Goal: Communication & Community: Answer question/provide support

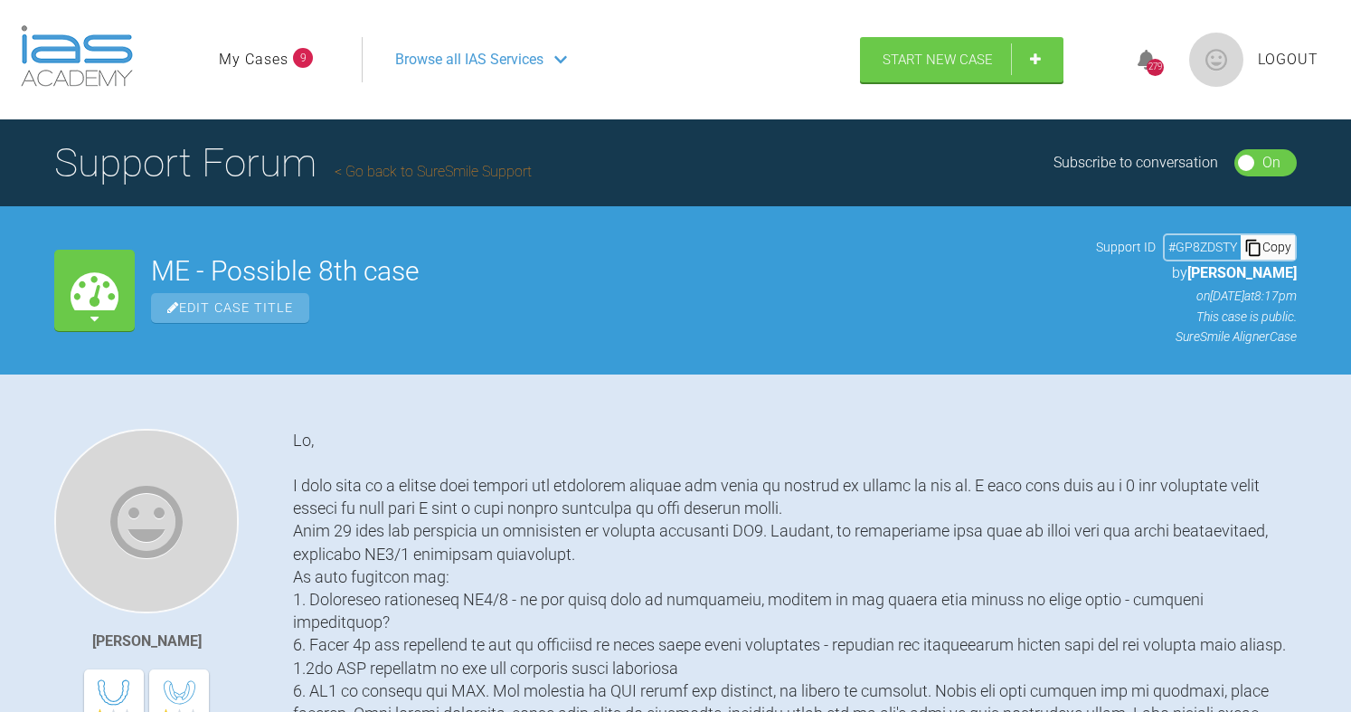
click at [259, 53] on link "My Cases" at bounding box center [254, 60] width 70 height 24
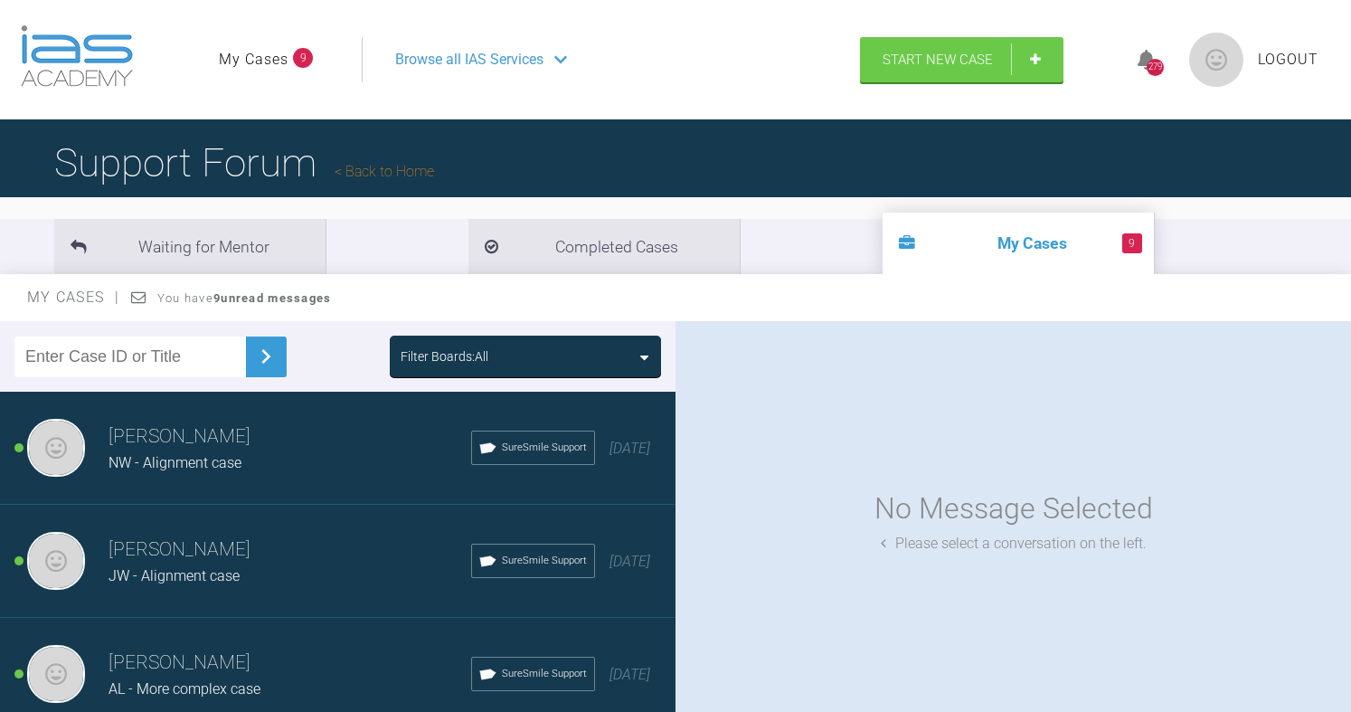
click at [172, 679] on div "AL - More complex case" at bounding box center [290, 689] width 363 height 24
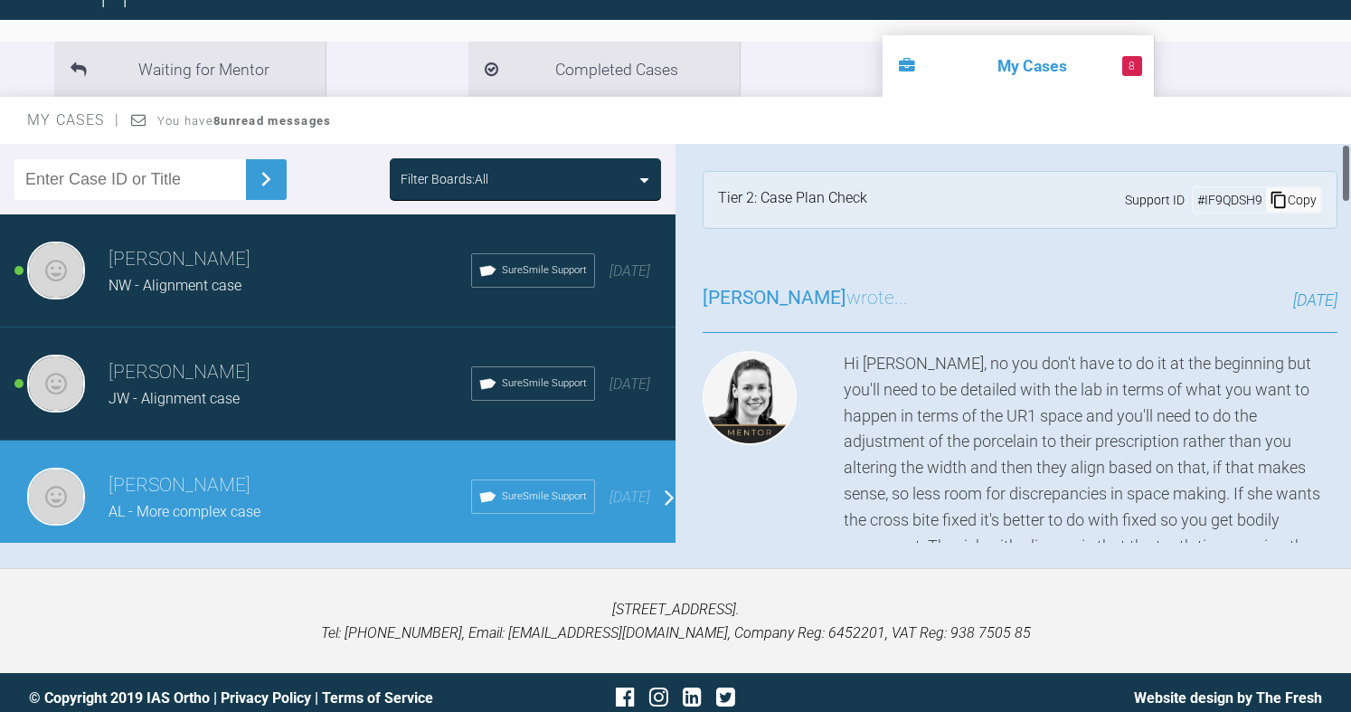
click at [1281, 201] on div "Copy" at bounding box center [1293, 200] width 54 height 24
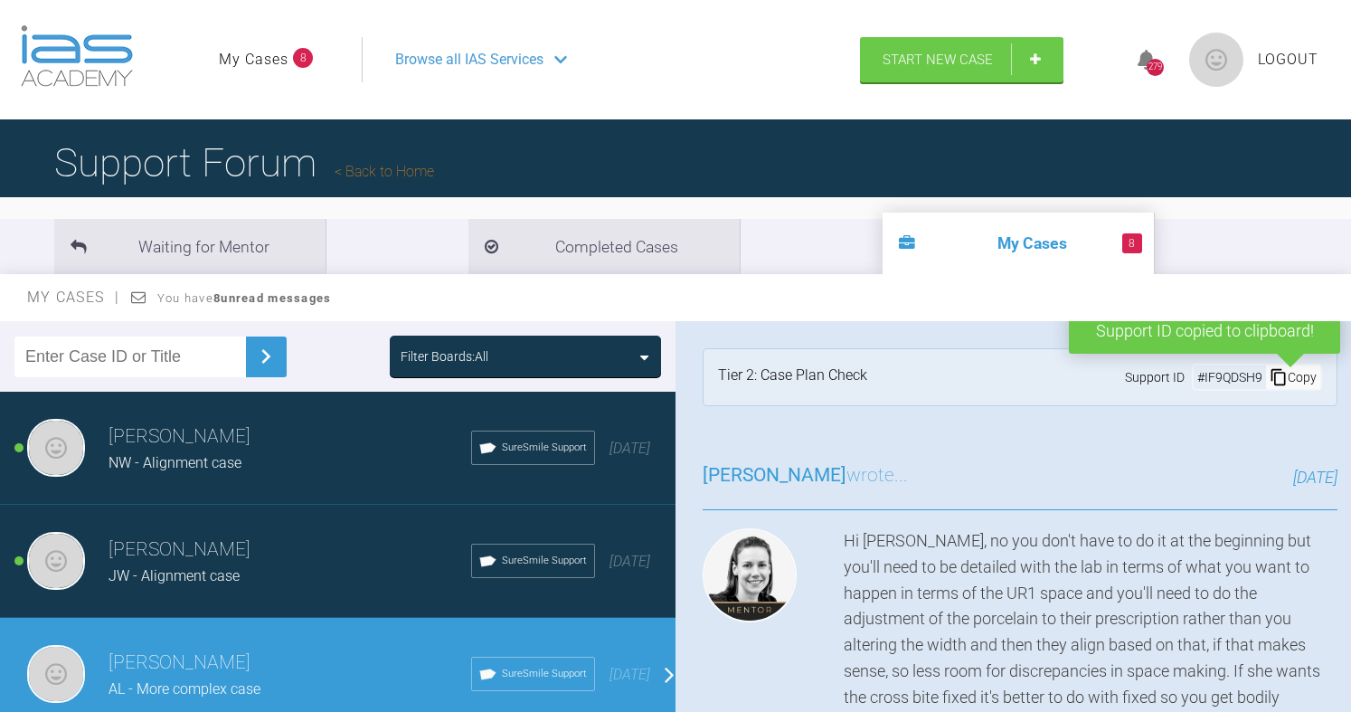
click at [409, 179] on link "Back to Home" at bounding box center [384, 171] width 99 height 17
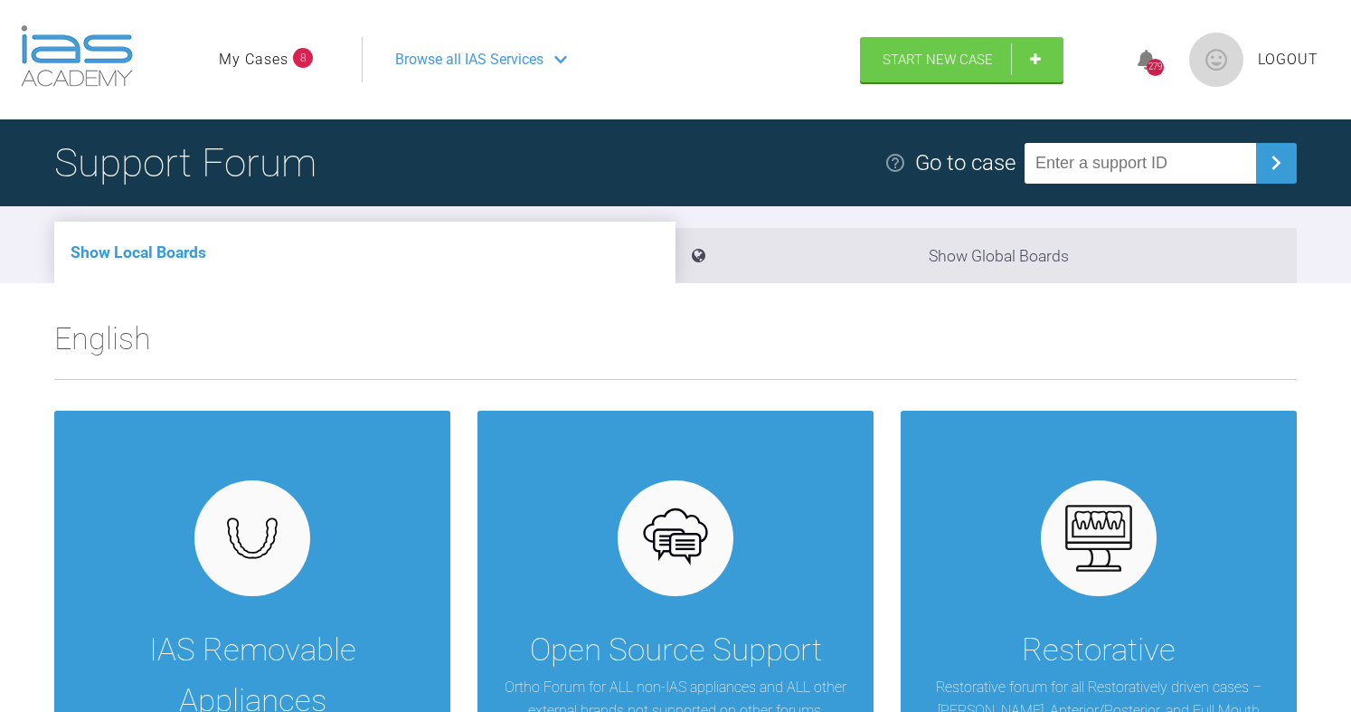
paste input "IF9QDSH9"
type input "IF9QDSH9"
click at [1274, 171] on img at bounding box center [1275, 162] width 29 height 29
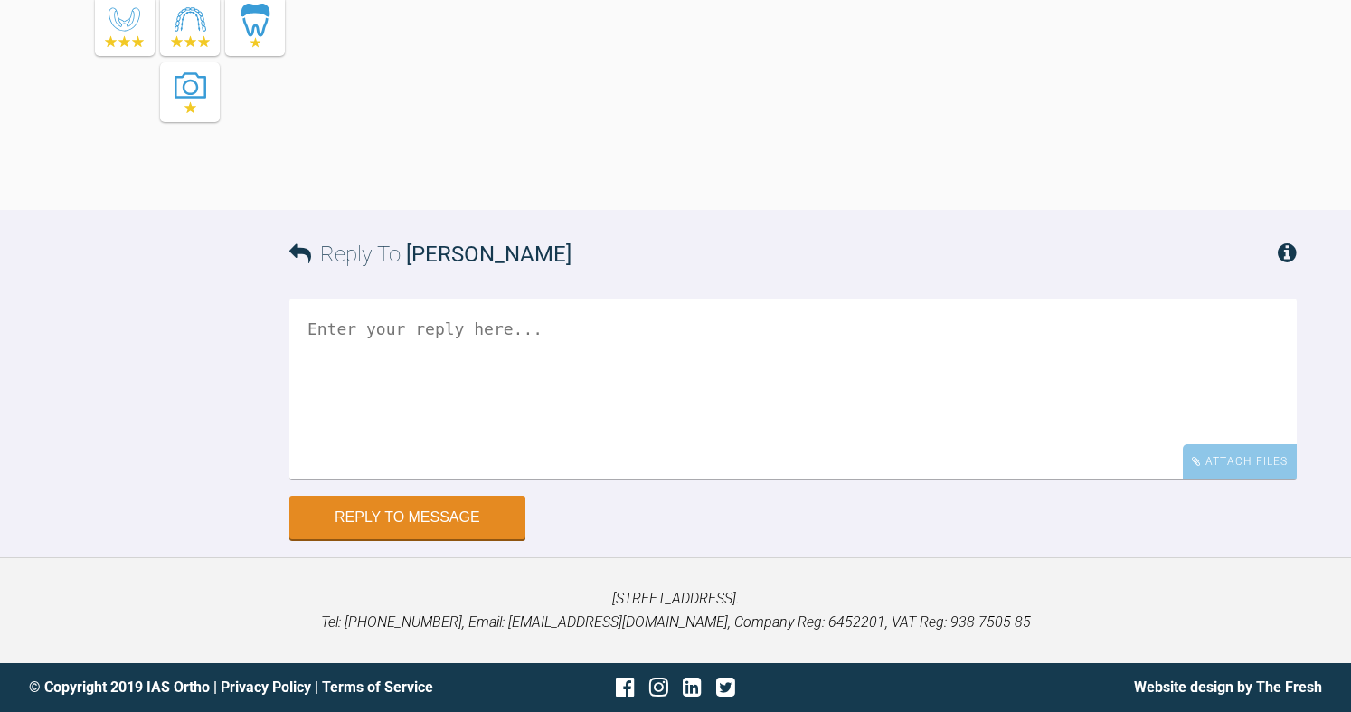
scroll to position [3388, 0]
click at [370, 361] on textarea at bounding box center [792, 388] width 1007 height 181
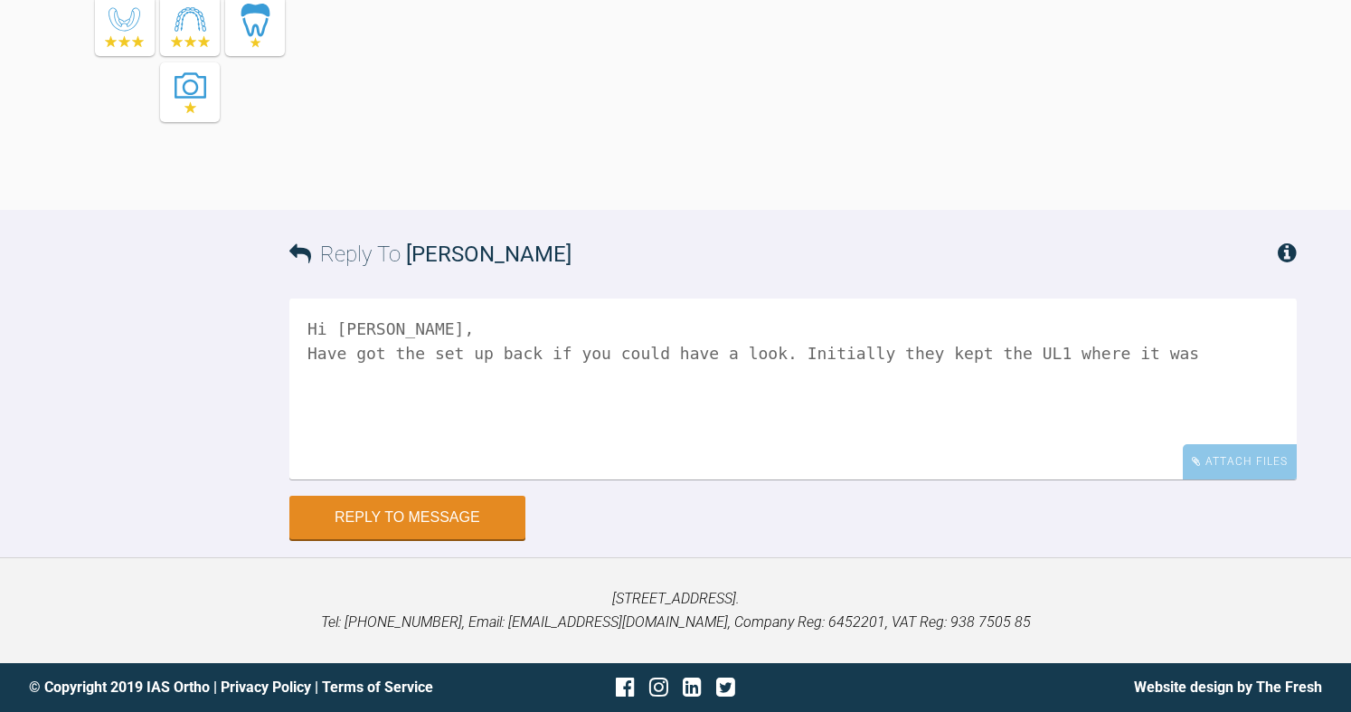
drag, startPoint x: 779, startPoint y: 354, endPoint x: 1139, endPoint y: 354, distance: 359.9
click at [1139, 354] on textarea "Hi [PERSON_NAME], Have got the set up back if you could have a look. Initially …" at bounding box center [792, 388] width 1007 height 181
click at [1172, 345] on textarea "Hi [PERSON_NAME], Have got the set up back if you could have a look. Initially …" at bounding box center [792, 388] width 1007 height 181
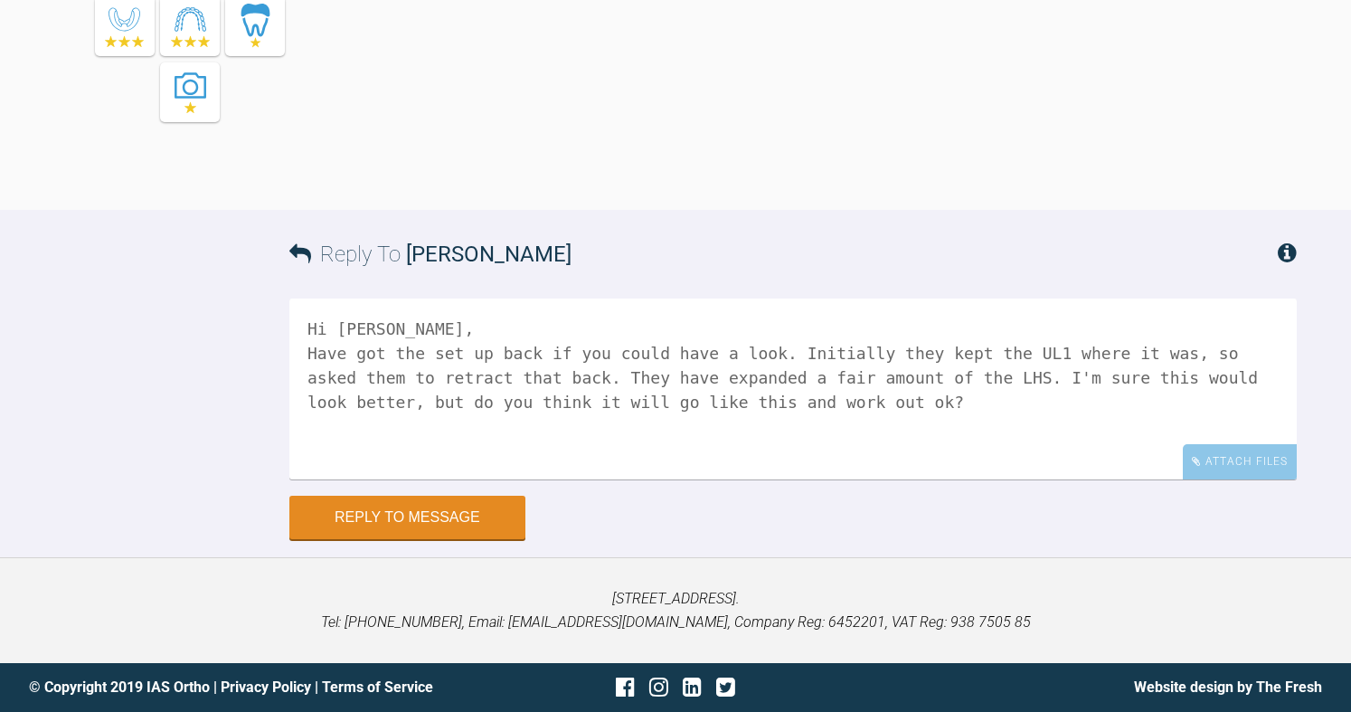
drag, startPoint x: 525, startPoint y: 401, endPoint x: 647, endPoint y: 398, distance: 122.1
click at [647, 398] on textarea "Hi [PERSON_NAME], Have got the set up back if you could have a look. Initially …" at bounding box center [792, 388] width 1007 height 181
drag, startPoint x: 422, startPoint y: 403, endPoint x: 760, endPoint y: 400, distance: 338.2
click at [760, 400] on textarea "Hi [PERSON_NAME], Have got the set up back if you could have a look. Initially …" at bounding box center [792, 388] width 1007 height 181
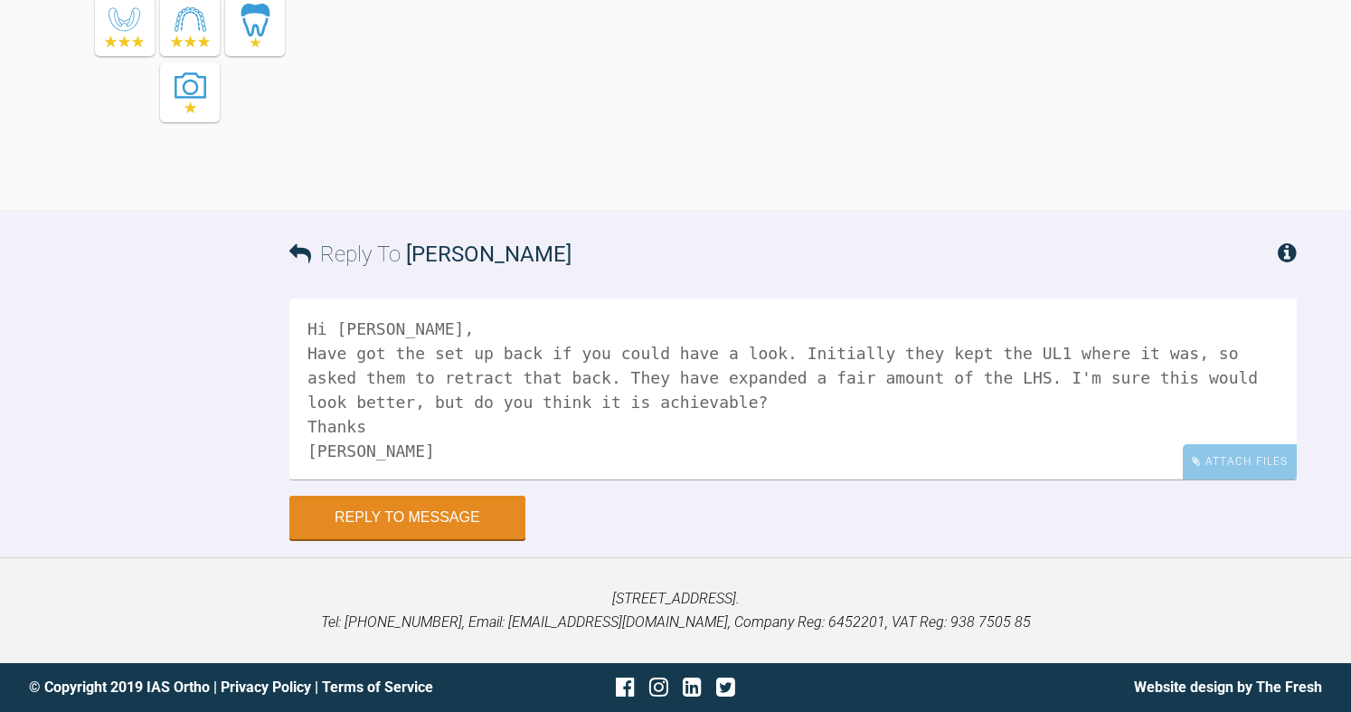
click at [830, 374] on textarea "Hi [PERSON_NAME], Have got the set up back if you could have a look. Initially …" at bounding box center [792, 388] width 1007 height 181
click at [566, 401] on textarea "Hi [PERSON_NAME], Have got the set up back if you could have a look. Initially …" at bounding box center [792, 388] width 1007 height 181
drag, startPoint x: 548, startPoint y: 401, endPoint x: 775, endPoint y: 404, distance: 227.0
click at [775, 404] on textarea "Hi [PERSON_NAME], Have got the set up back if you could have a look. Initially …" at bounding box center [792, 388] width 1007 height 181
click at [501, 376] on textarea "Hi [PERSON_NAME], Have got the set up back if you could have a look. Initially …" at bounding box center [792, 388] width 1007 height 181
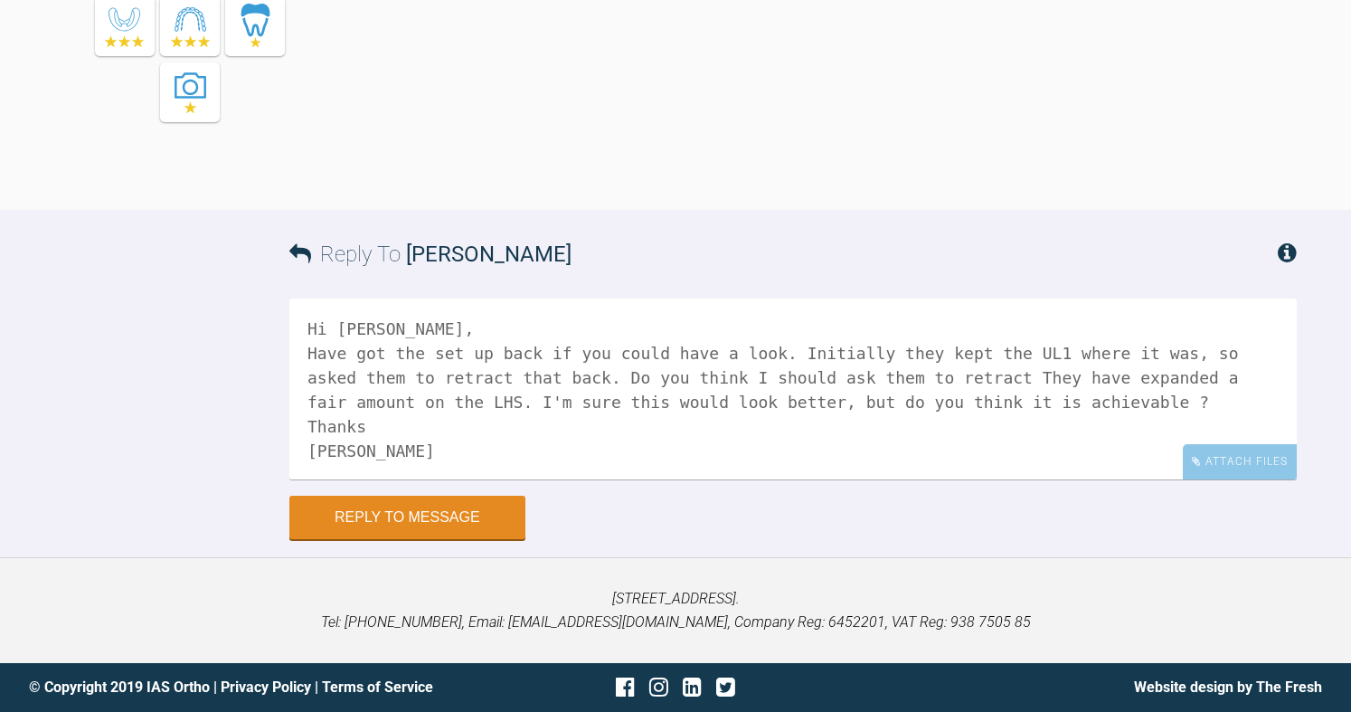
drag, startPoint x: 355, startPoint y: 401, endPoint x: 970, endPoint y: 398, distance: 614.9
click at [970, 398] on textarea "Hi [PERSON_NAME], Have got the set up back if you could have a look. Initially …" at bounding box center [792, 388] width 1007 height 181
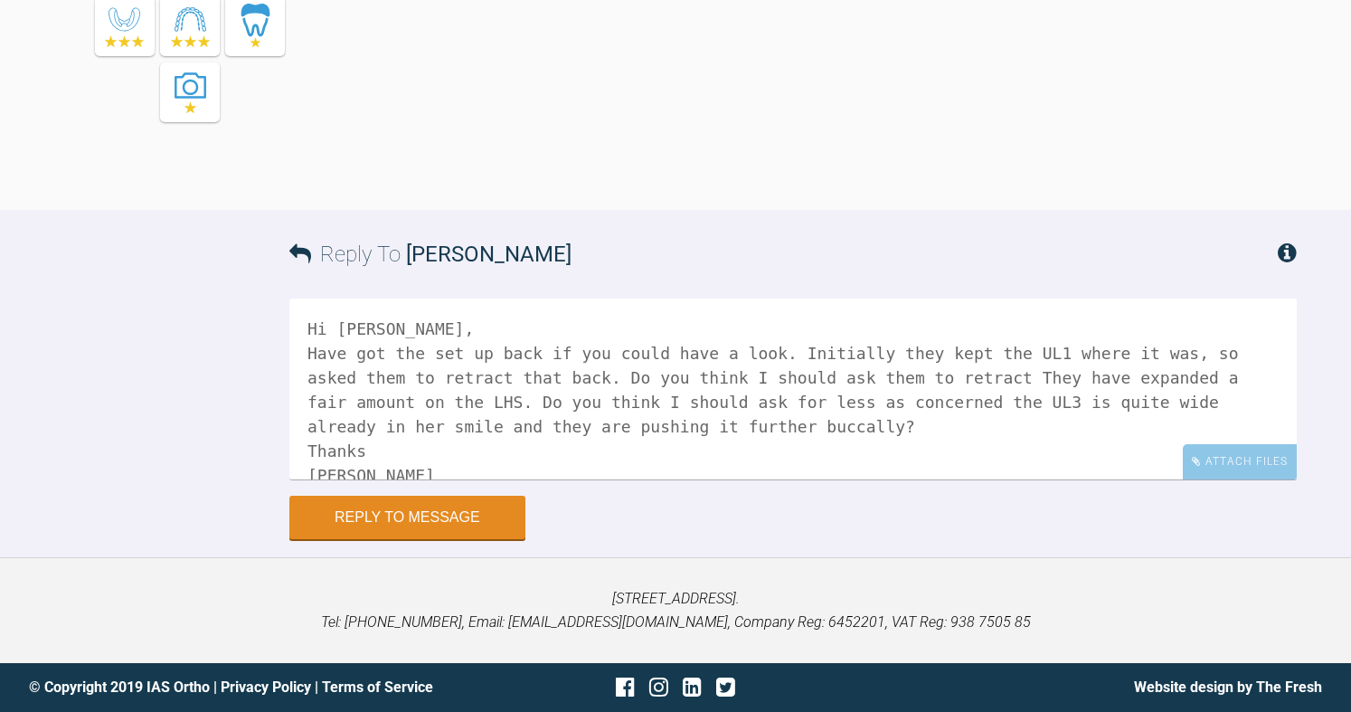
drag, startPoint x: 411, startPoint y: 352, endPoint x: 478, endPoint y: 401, distance: 82.8
click at [478, 401] on textarea "Hi [PERSON_NAME], Have got the set up back if you could have a look. Initially …" at bounding box center [792, 388] width 1007 height 181
click at [883, 376] on textarea "Hi [PERSON_NAME], Have got the set up back if you could have a look. Initially …" at bounding box center [792, 388] width 1007 height 181
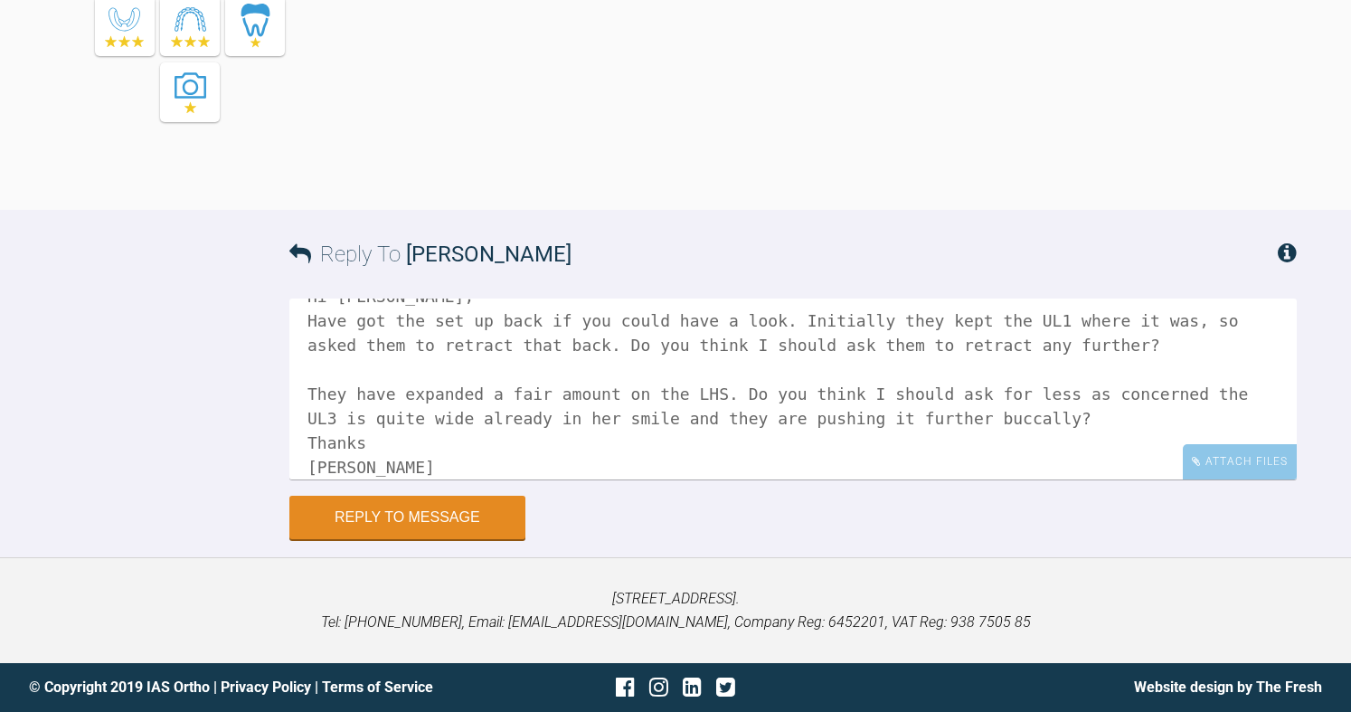
scroll to position [51, 0]
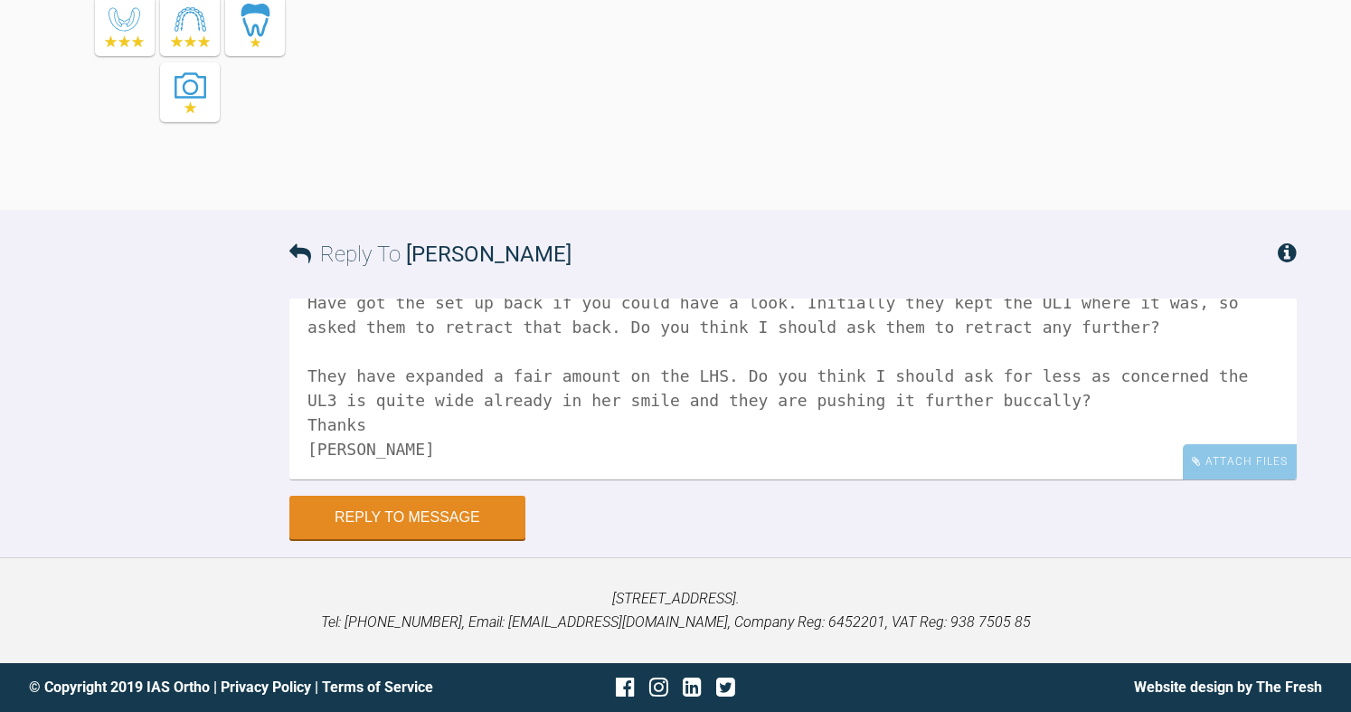
drag, startPoint x: 722, startPoint y: 376, endPoint x: 745, endPoint y: 392, distance: 28.6
click at [745, 392] on textarea "Hi [PERSON_NAME], Have got the set up back if you could have a look. Initially …" at bounding box center [792, 388] width 1007 height 181
click at [1047, 382] on textarea "Hi [PERSON_NAME], Have got the set up back if you could have a look. Initially …" at bounding box center [792, 388] width 1007 height 181
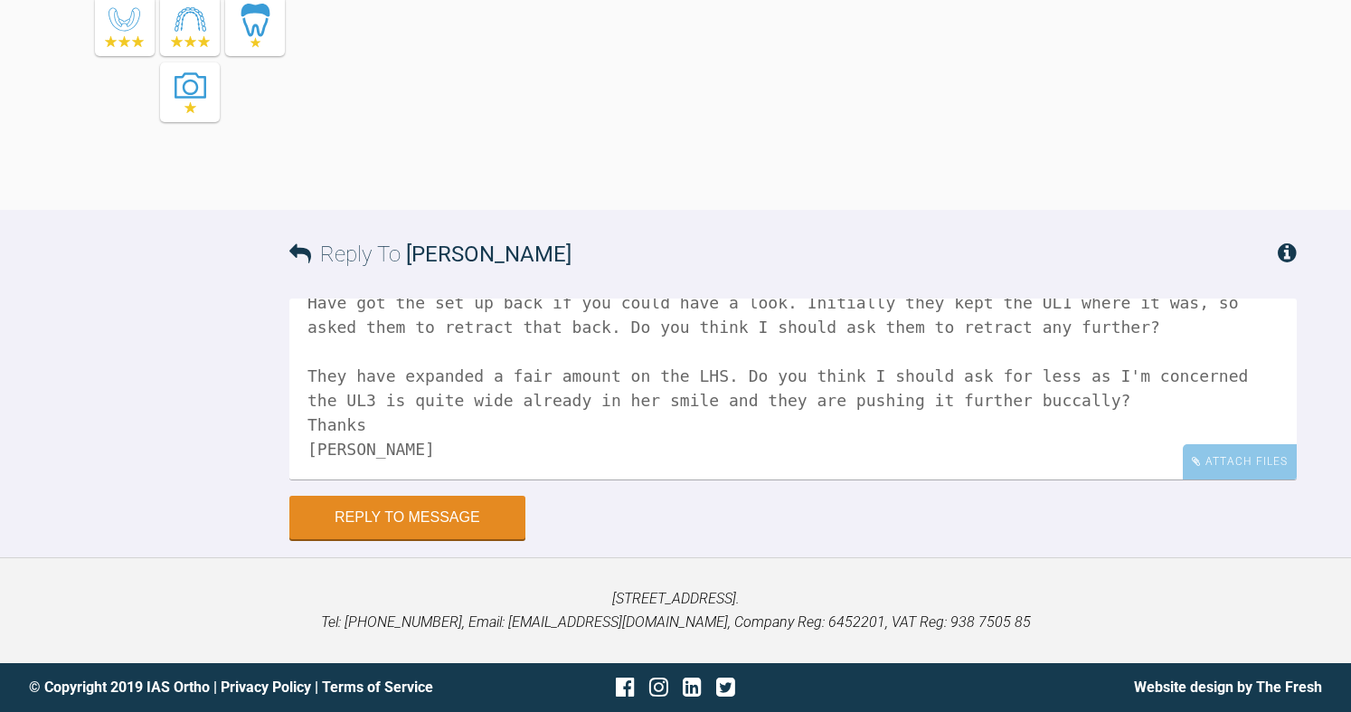
click at [587, 399] on textarea "Hi [PERSON_NAME], Have got the set up back if you could have a look. Initially …" at bounding box center [792, 388] width 1007 height 181
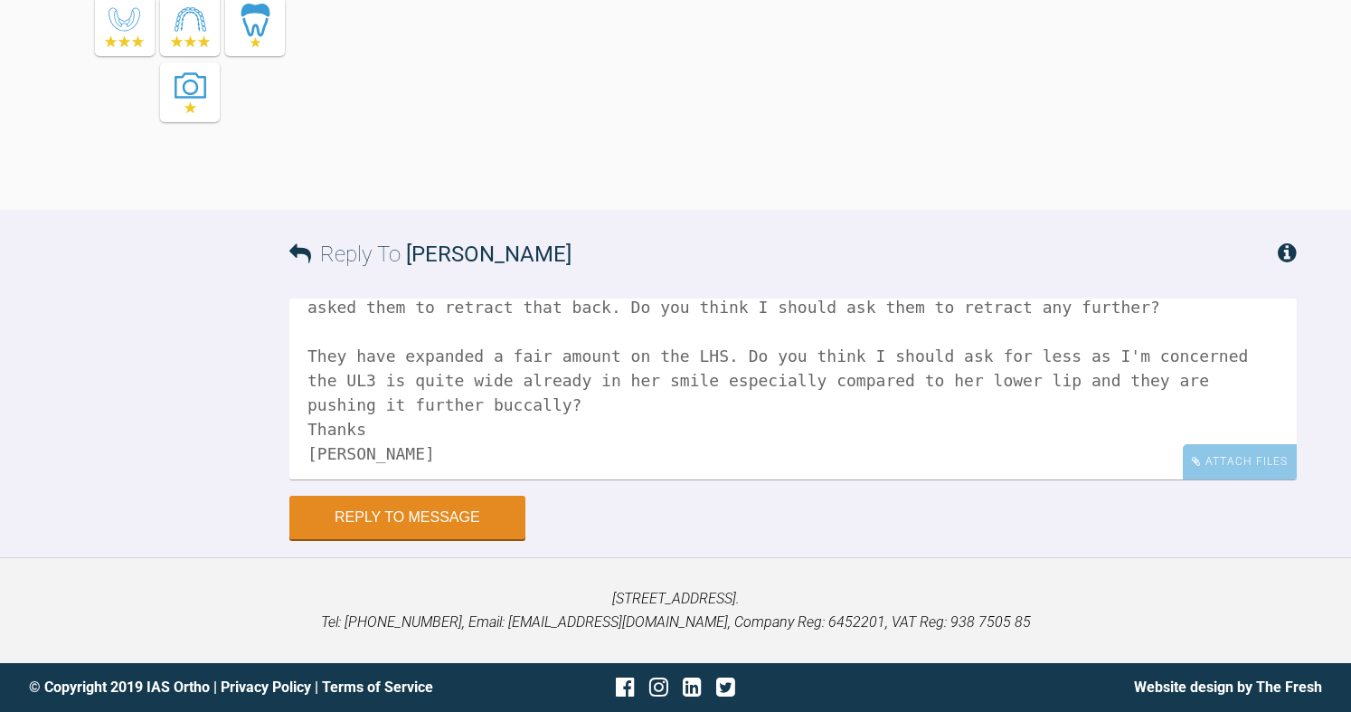
scroll to position [75, 0]
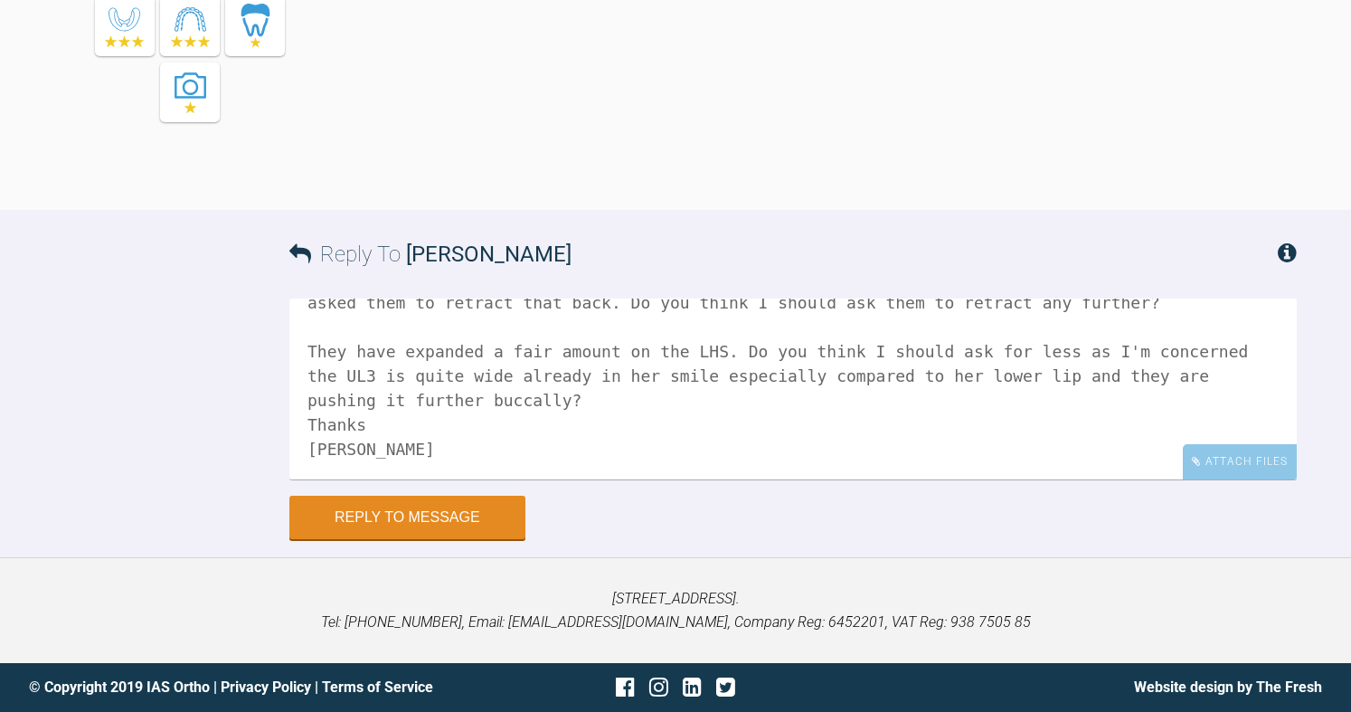
click at [439, 399] on textarea "Hi [PERSON_NAME], Have got the set up back if you could have a look. Initially …" at bounding box center [792, 388] width 1007 height 181
type textarea "Hi [PERSON_NAME], Have got the set up back if you could have a look. Initially …"
click at [435, 518] on button "Reply to Message" at bounding box center [407, 518] width 236 height 43
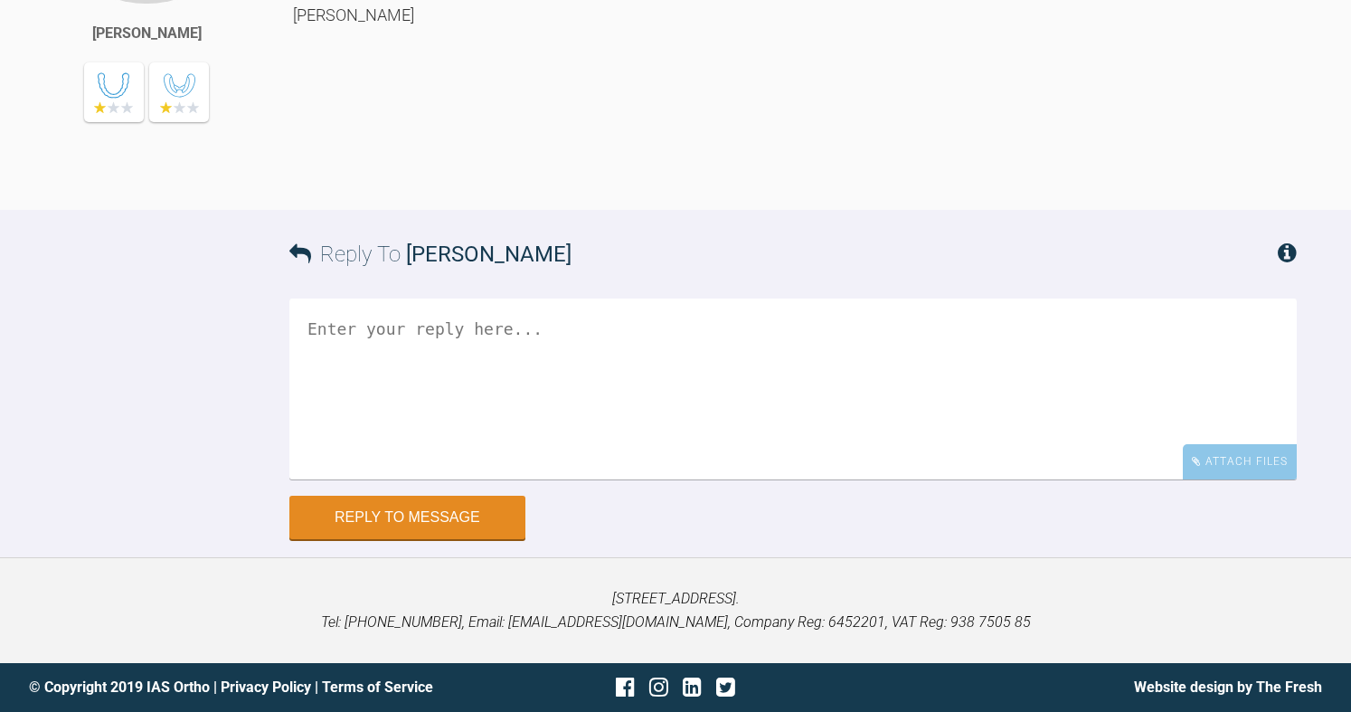
scroll to position [3948, 0]
